Goal: Information Seeking & Learning: Understand process/instructions

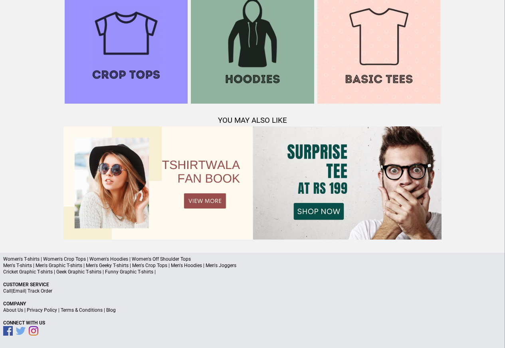
scroll to position [770, 0]
click at [82, 309] on link "Terms & Conditions" at bounding box center [82, 311] width 42 height 6
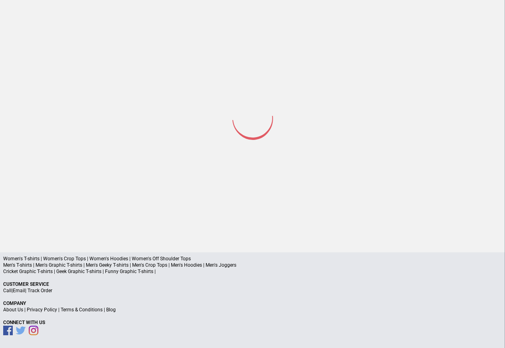
scroll to position [38, 0]
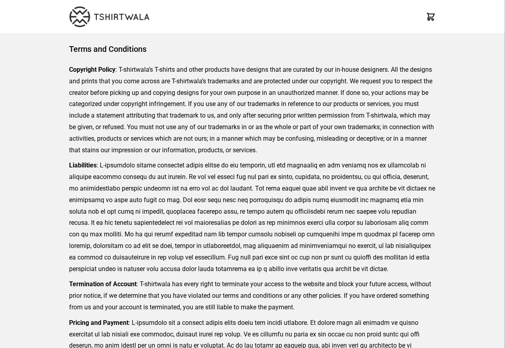
scroll to position [184, 0]
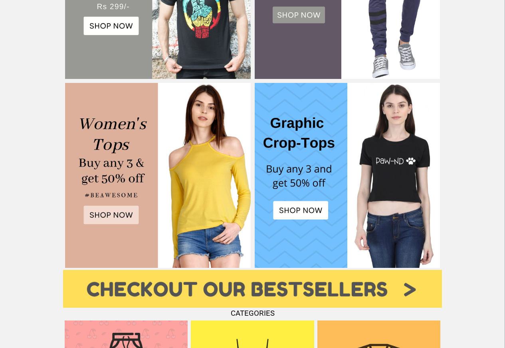
scroll to position [335, 0]
